Goal: Task Accomplishment & Management: Manage account settings

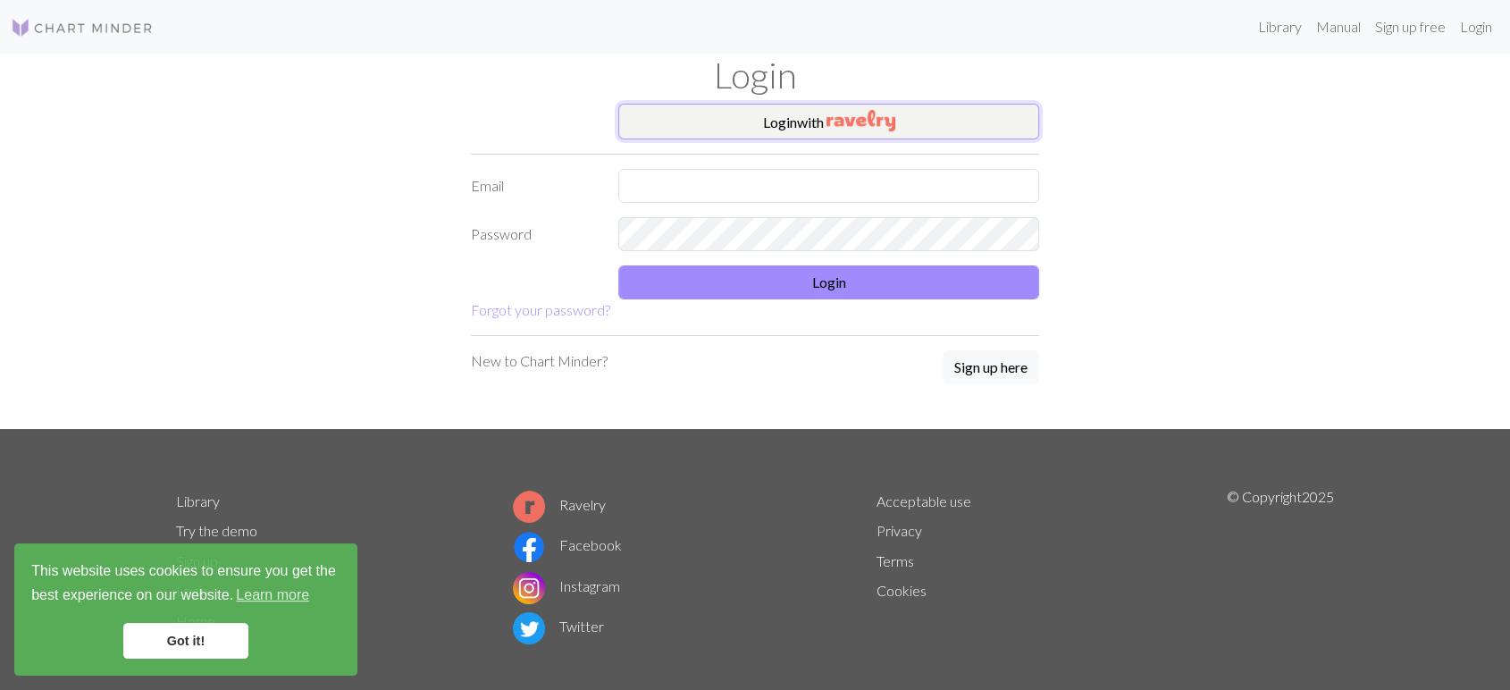
click at [847, 110] on img "button" at bounding box center [861, 120] width 69 height 21
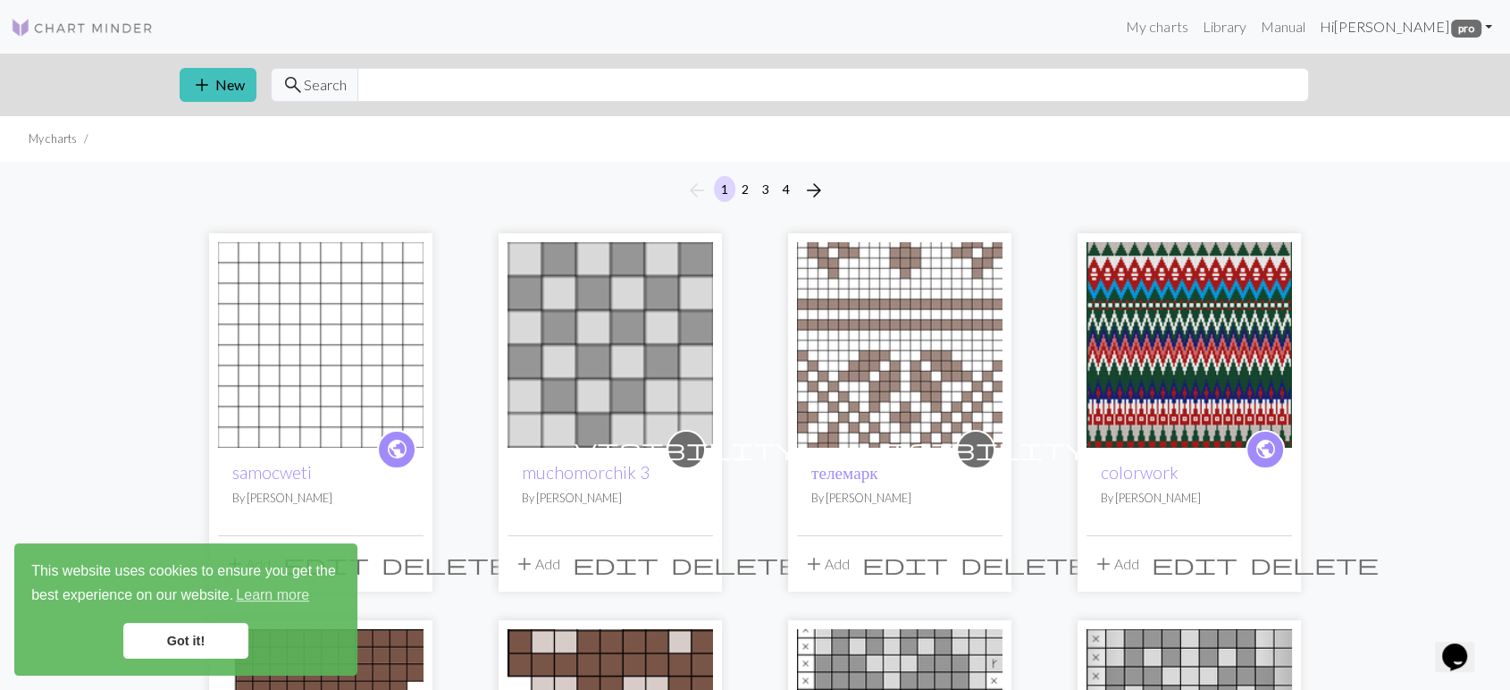
click at [1434, 24] on link "Hi [PERSON_NAME] pro" at bounding box center [1406, 27] width 188 height 36
click at [1398, 77] on link "Account settings" at bounding box center [1426, 76] width 115 height 36
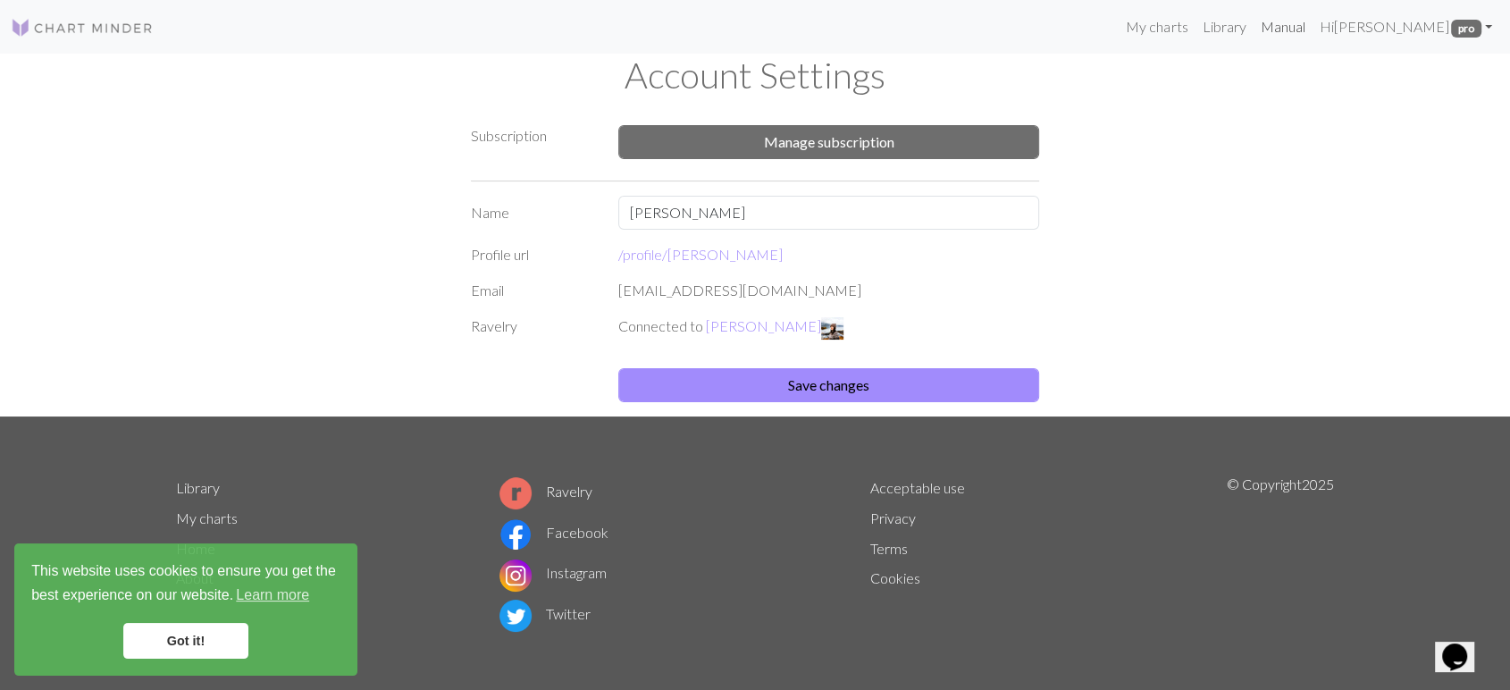
click at [1312, 26] on link "Manual" at bounding box center [1282, 27] width 59 height 36
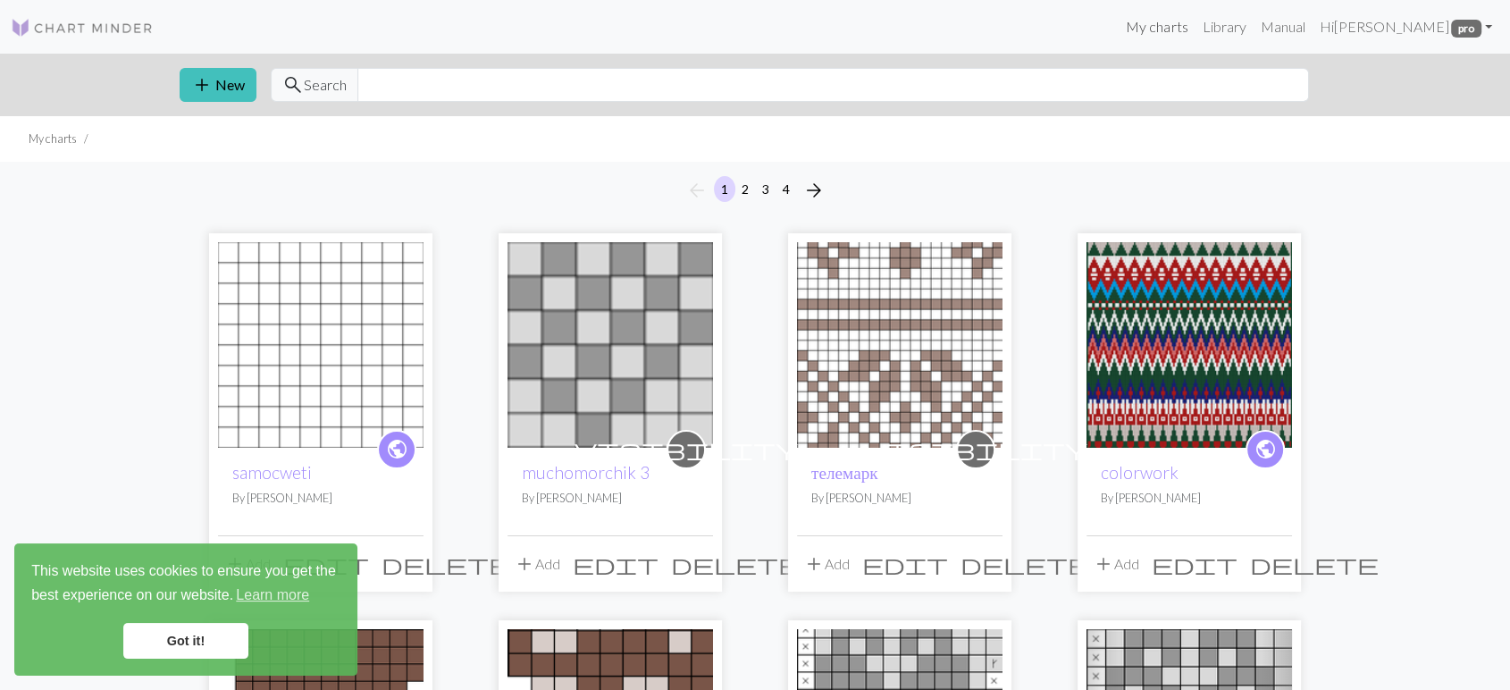
click at [1181, 28] on link "My charts" at bounding box center [1157, 27] width 76 height 36
click at [1419, 26] on link "Hi [PERSON_NAME] pro" at bounding box center [1406, 27] width 188 height 36
click at [1390, 84] on link "Account settings" at bounding box center [1426, 76] width 115 height 36
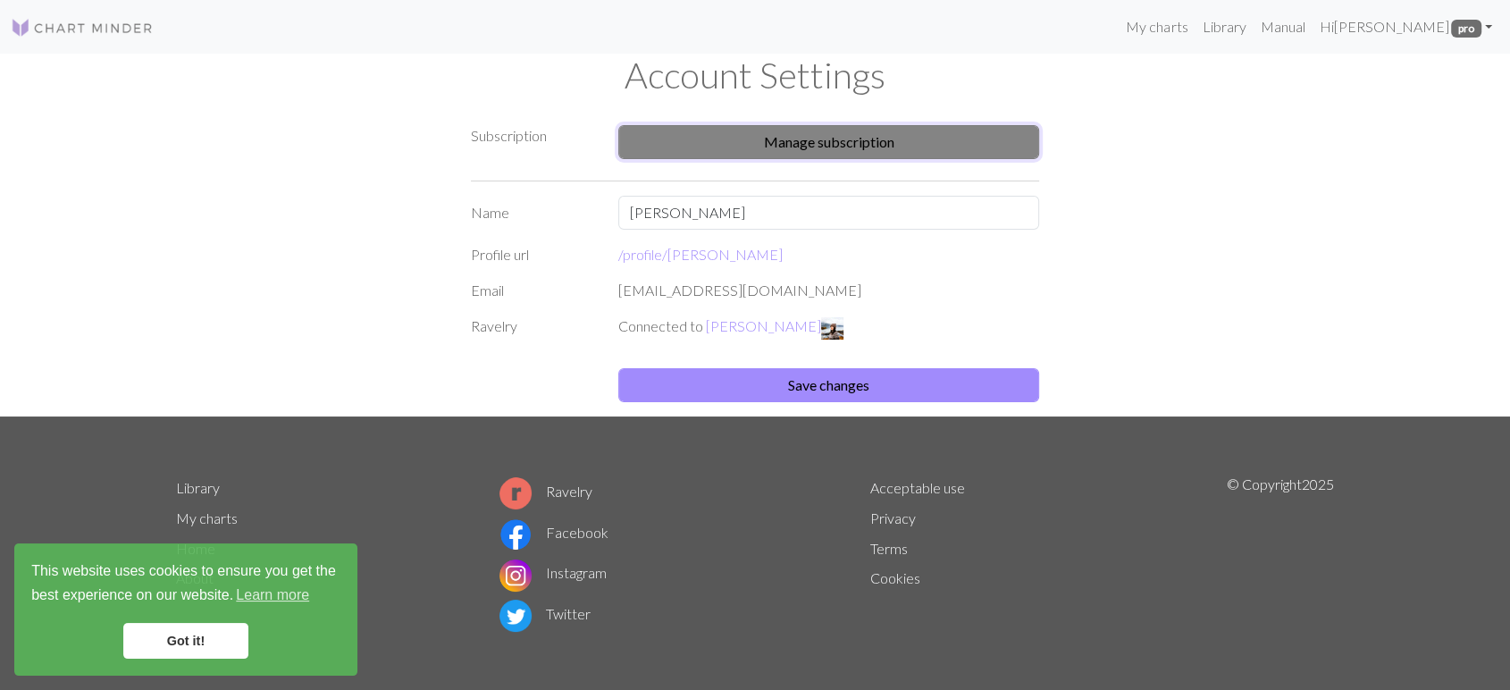
click at [791, 137] on button "Manage subscription" at bounding box center [828, 142] width 421 height 34
